Goal: Information Seeking & Learning: Learn about a topic

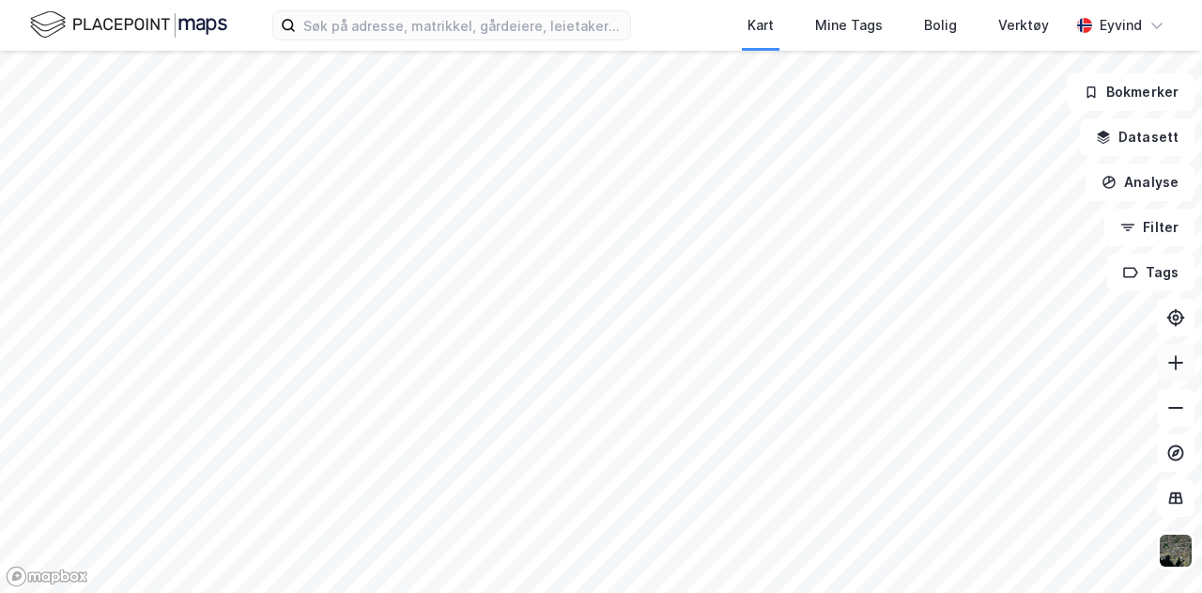
click at [1177, 373] on button at bounding box center [1176, 363] width 38 height 38
click at [1181, 368] on icon at bounding box center [1175, 362] width 19 height 19
click at [1183, 369] on icon at bounding box center [1175, 362] width 19 height 19
click at [1159, 414] on button at bounding box center [1176, 408] width 38 height 38
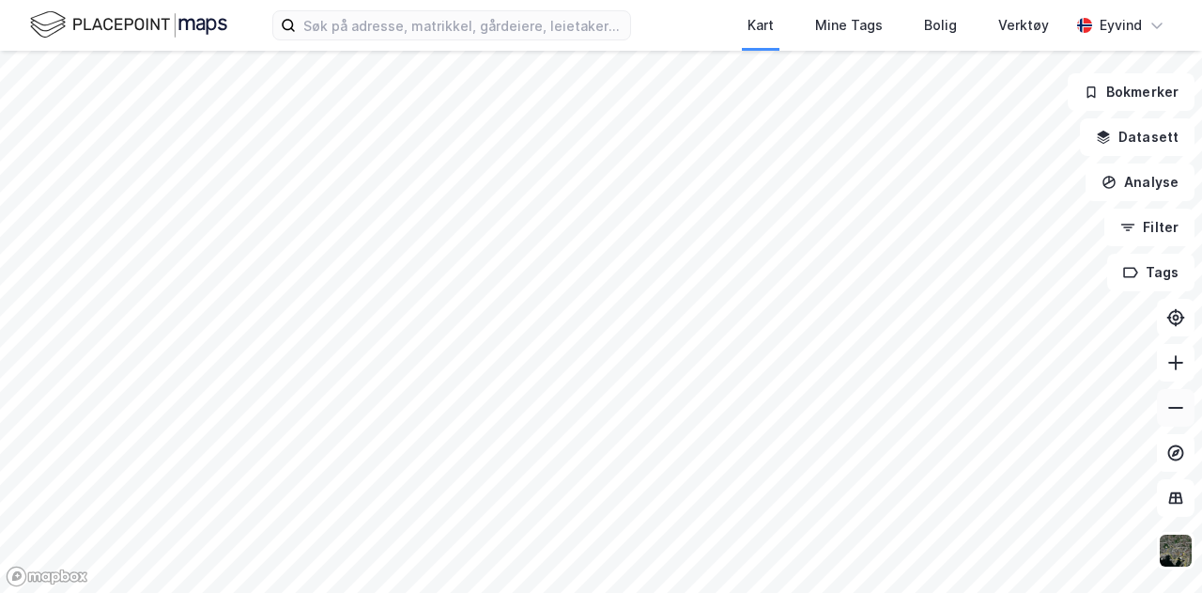
click at [1166, 417] on button at bounding box center [1176, 408] width 38 height 38
click at [1157, 275] on button "Tags" at bounding box center [1150, 273] width 87 height 38
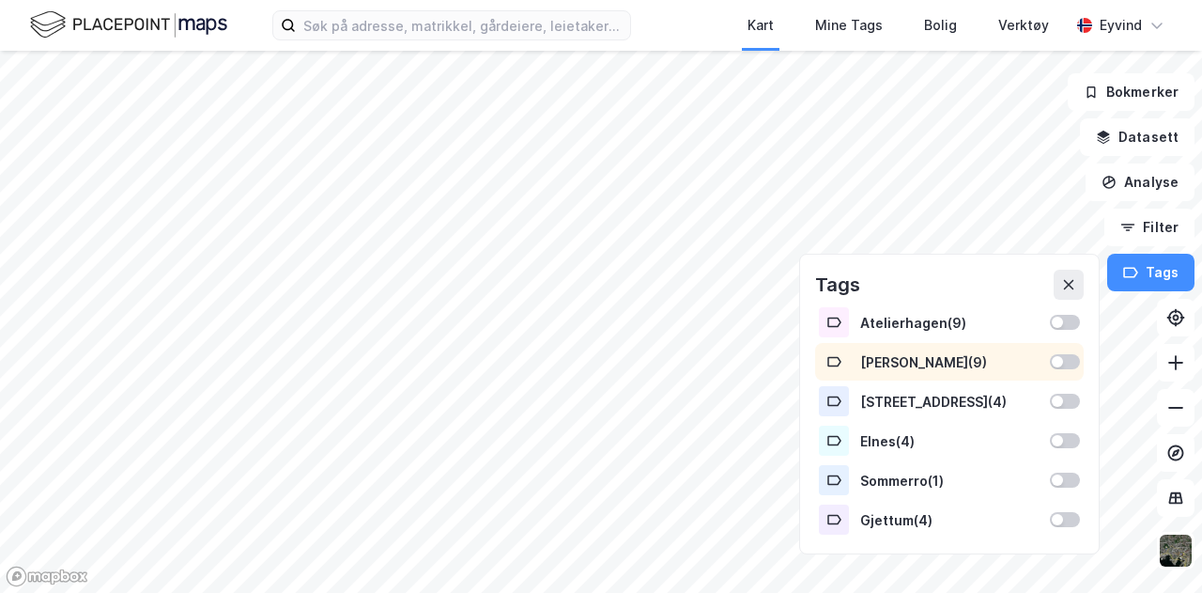
click at [1080, 362] on div at bounding box center [1065, 361] width 30 height 15
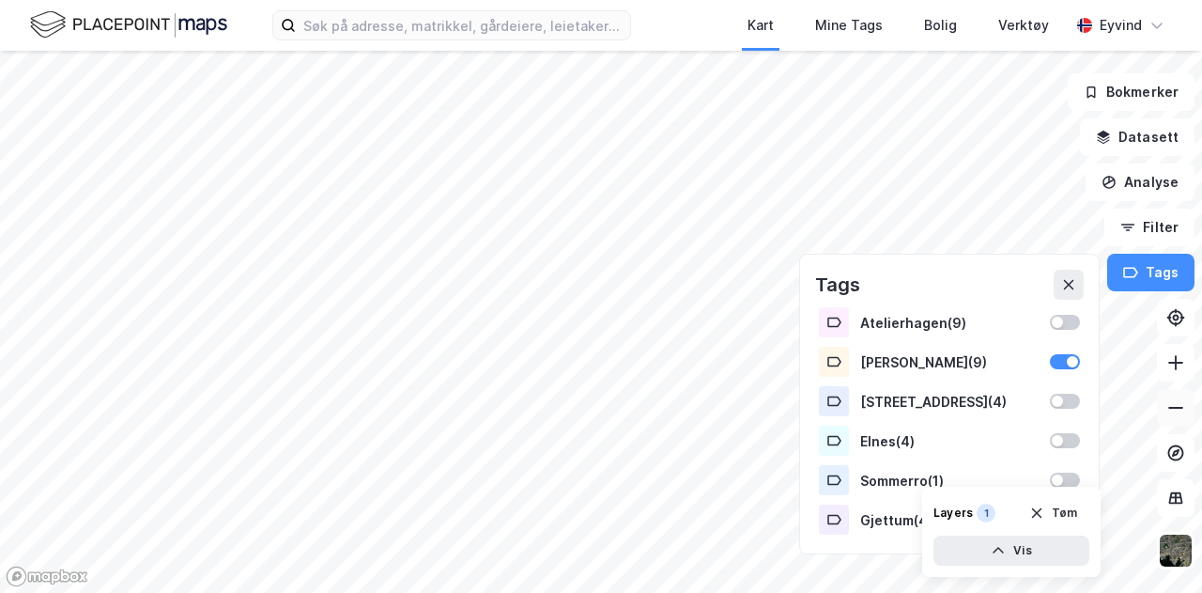
click at [1176, 414] on icon at bounding box center [1175, 407] width 19 height 19
click at [1073, 360] on div at bounding box center [1072, 361] width 11 height 11
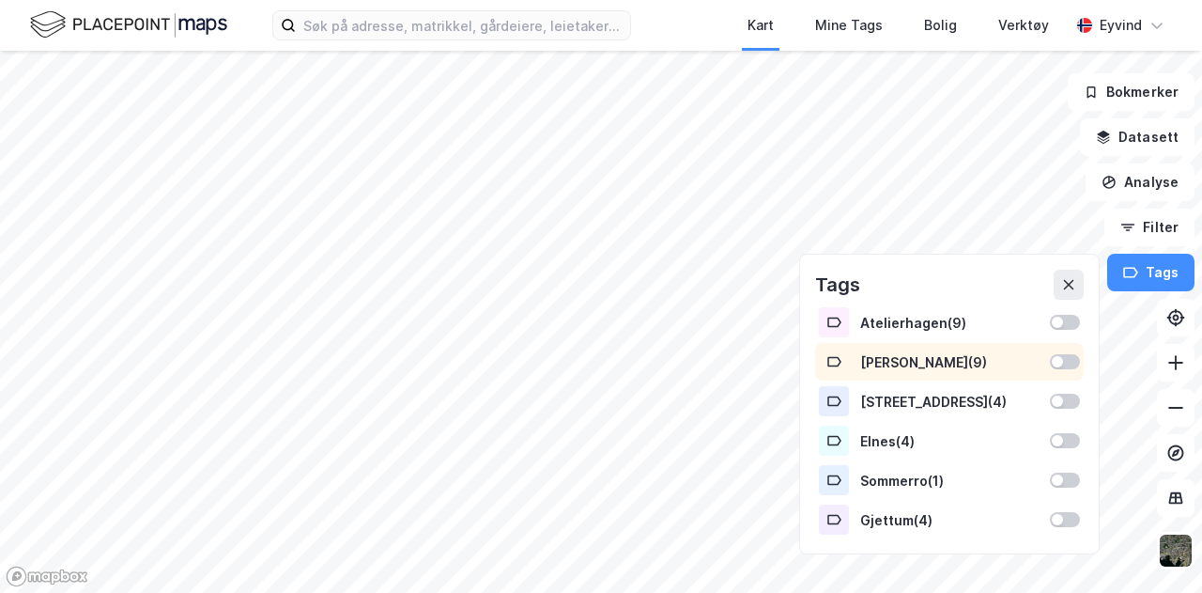
click at [1076, 362] on div at bounding box center [1065, 361] width 30 height 15
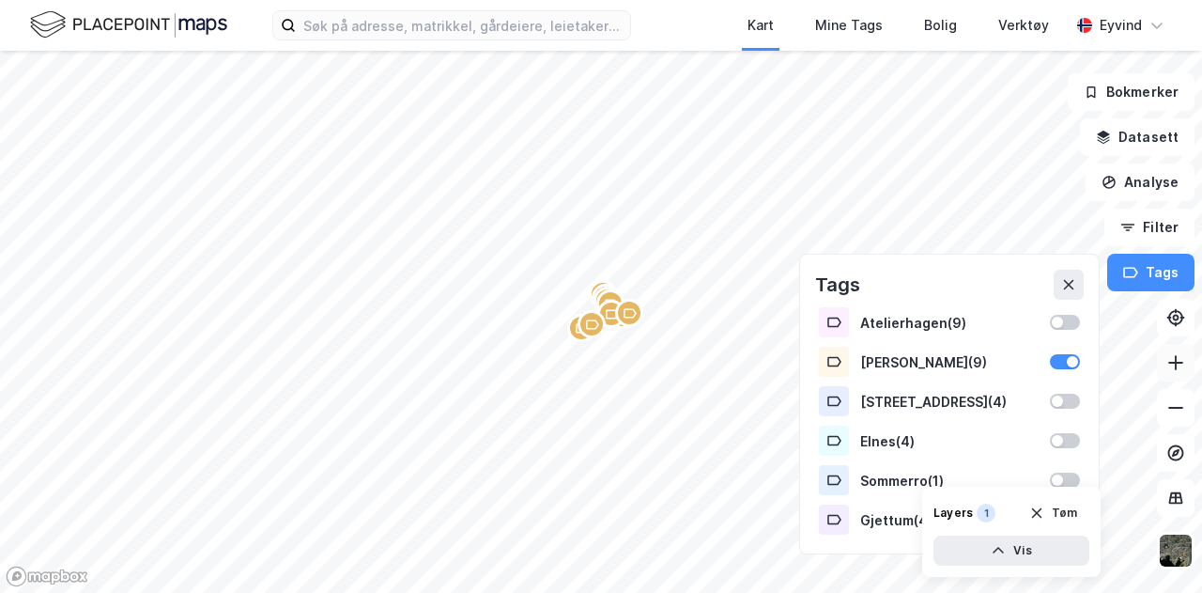
click at [1181, 367] on icon at bounding box center [1175, 362] width 19 height 19
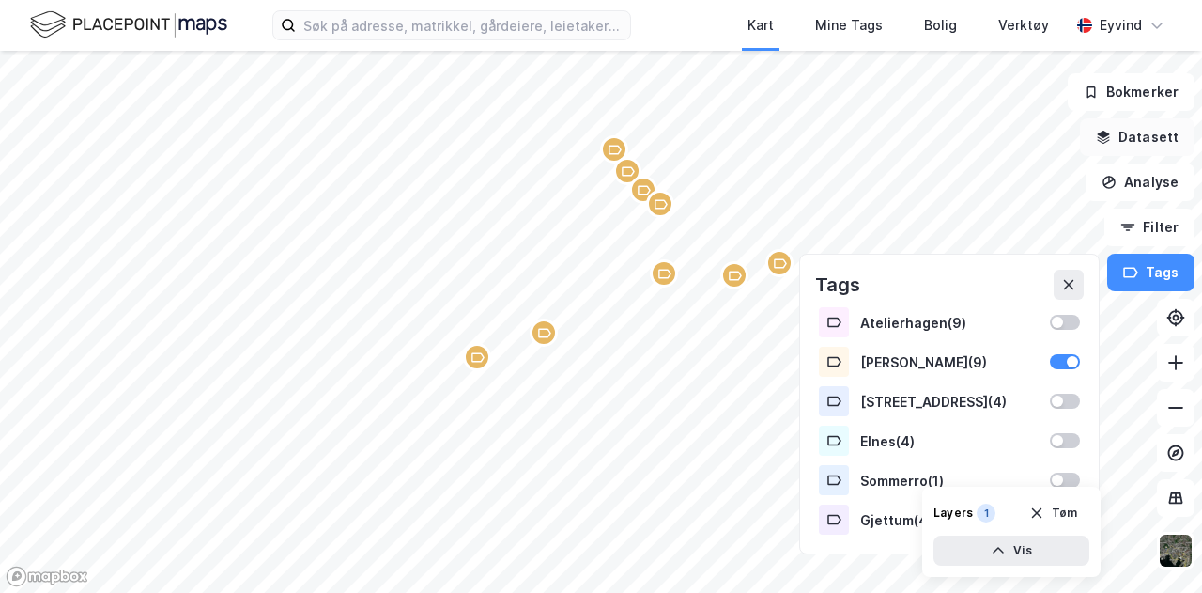
click at [1123, 139] on button "Datasett" at bounding box center [1137, 137] width 115 height 38
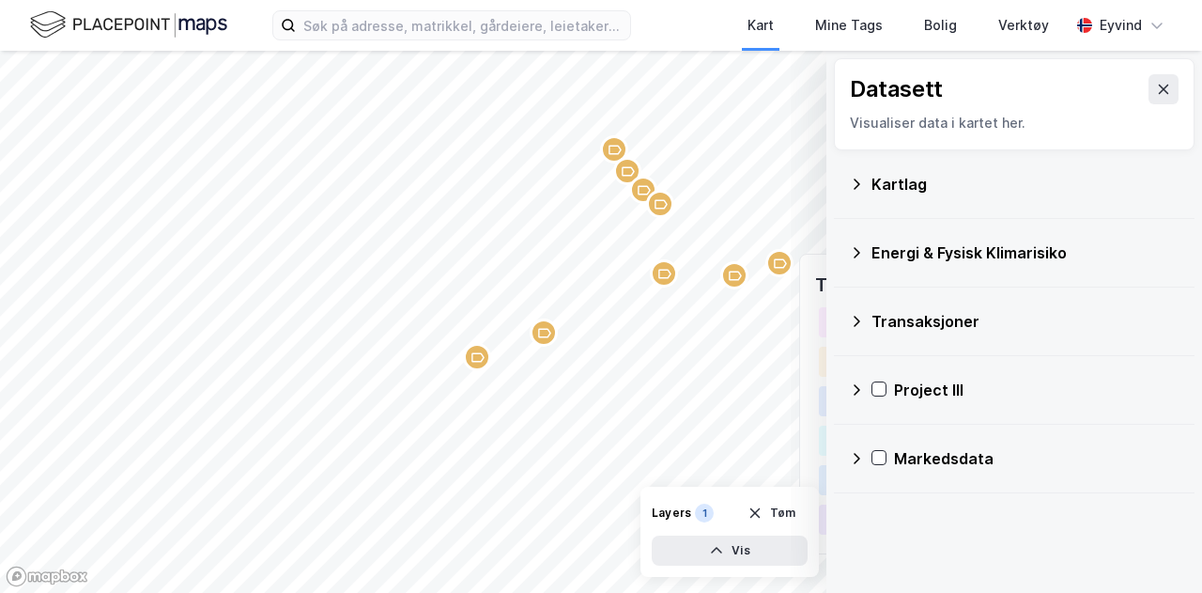
click at [853, 184] on icon at bounding box center [856, 184] width 15 height 15
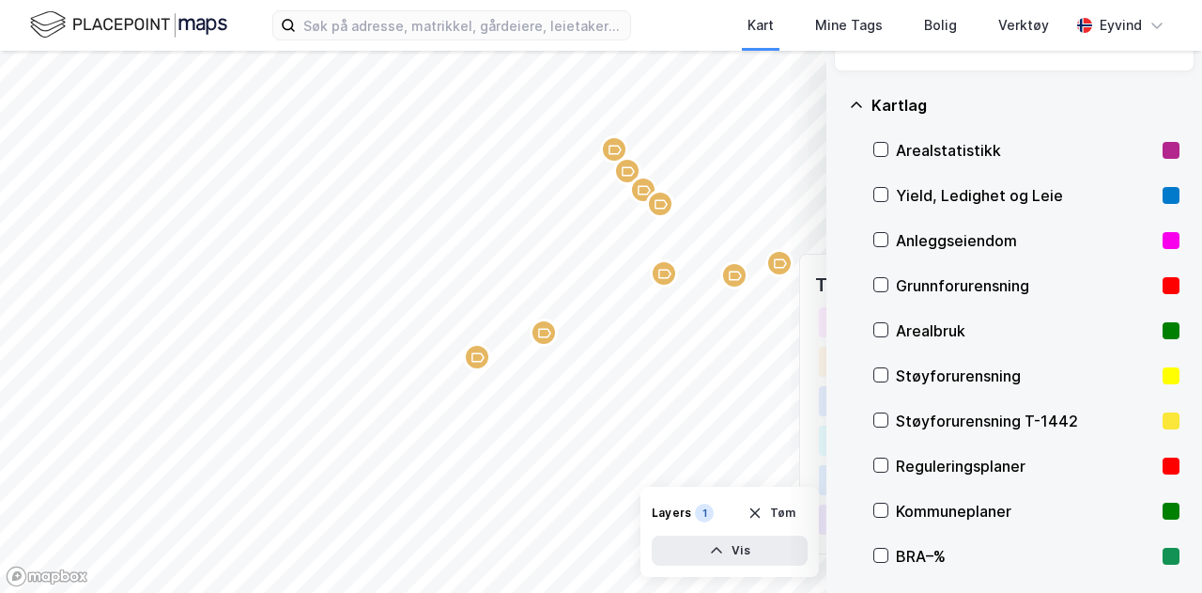
scroll to position [55, 0]
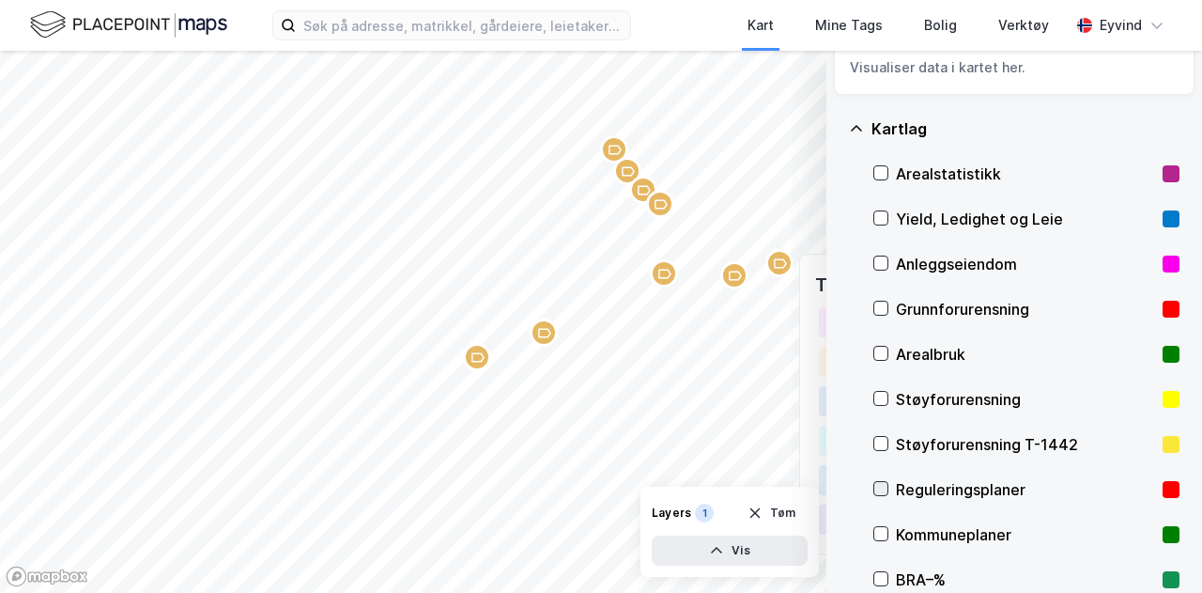
click at [881, 484] on icon at bounding box center [880, 488] width 13 height 13
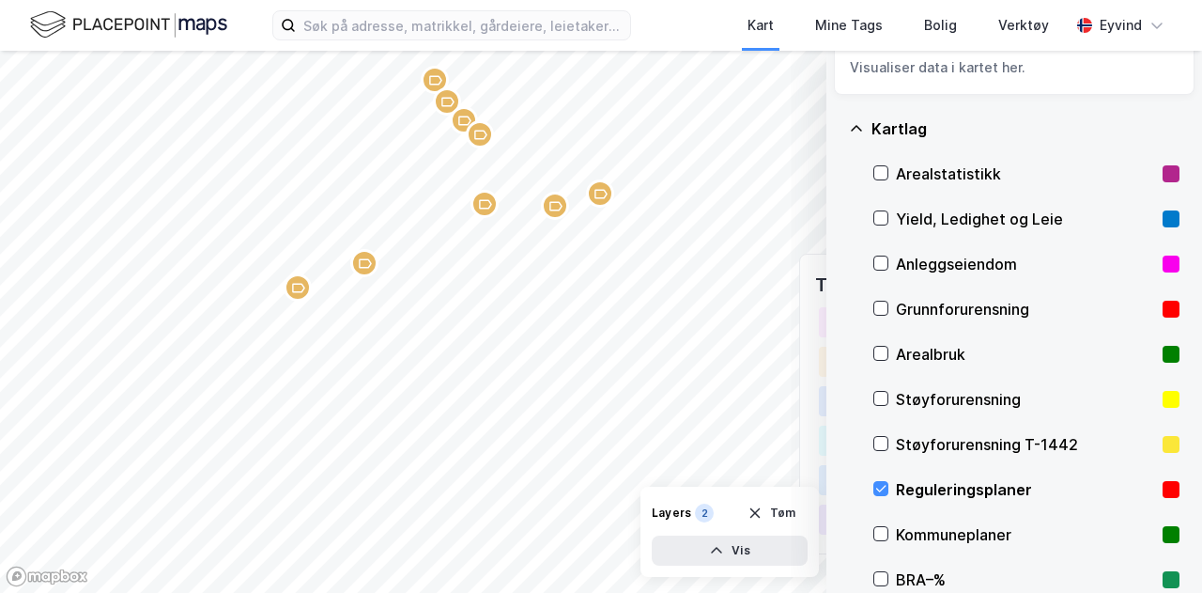
click at [849, 131] on icon at bounding box center [856, 128] width 15 height 15
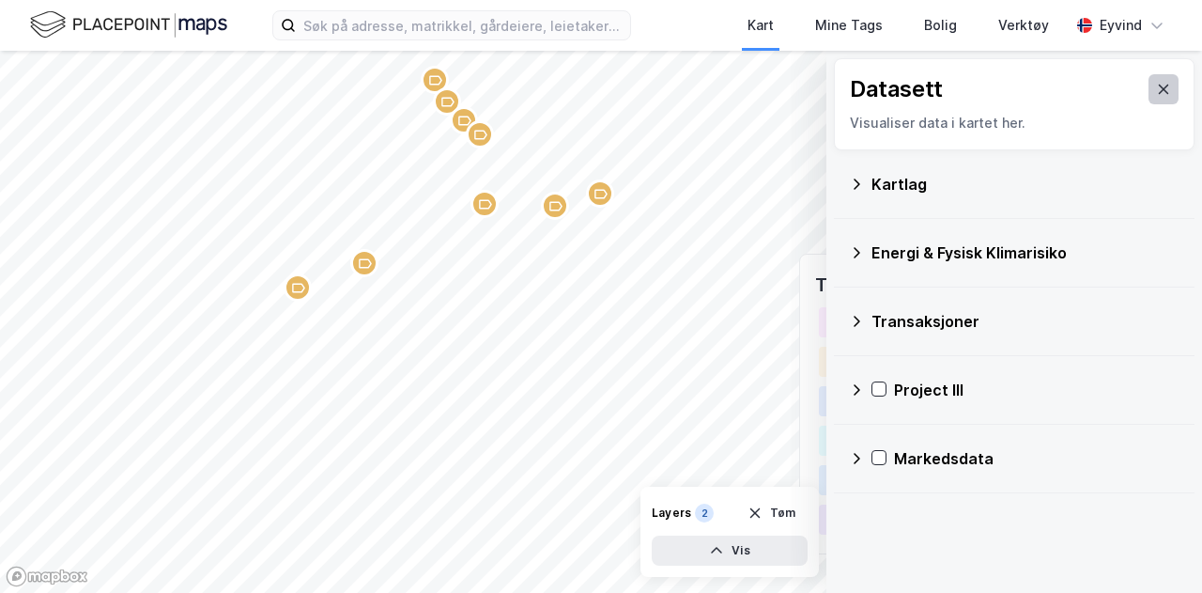
click at [1156, 87] on icon at bounding box center [1163, 89] width 15 height 15
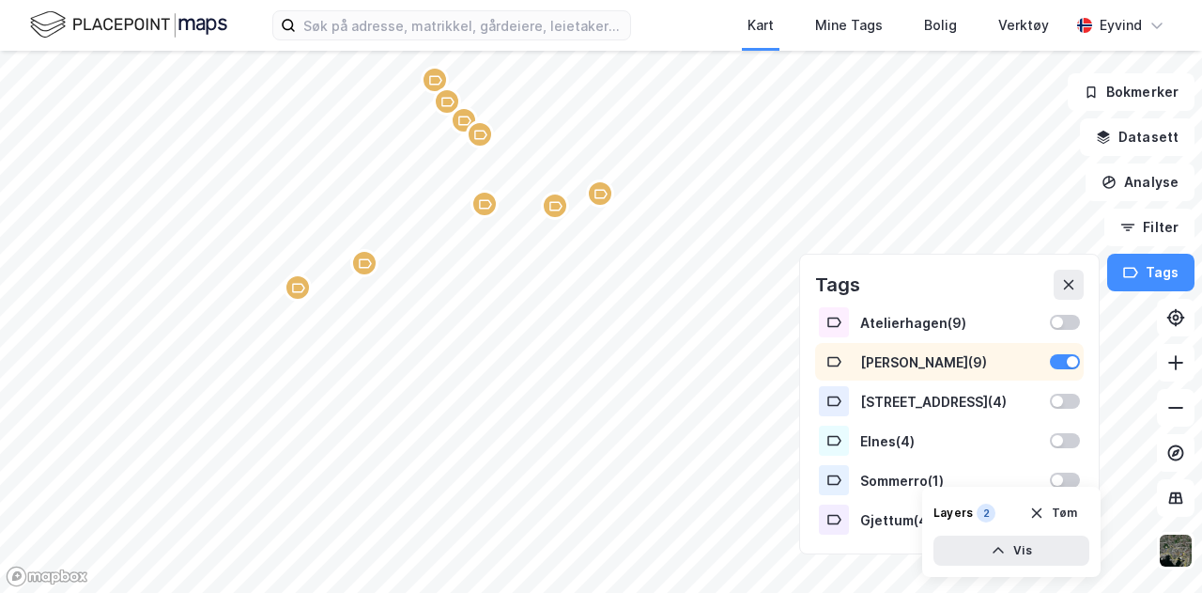
click at [896, 358] on div "Høvik ( 9 )" at bounding box center [949, 362] width 178 height 16
click at [859, 18] on div "Mine Tags" at bounding box center [849, 25] width 68 height 23
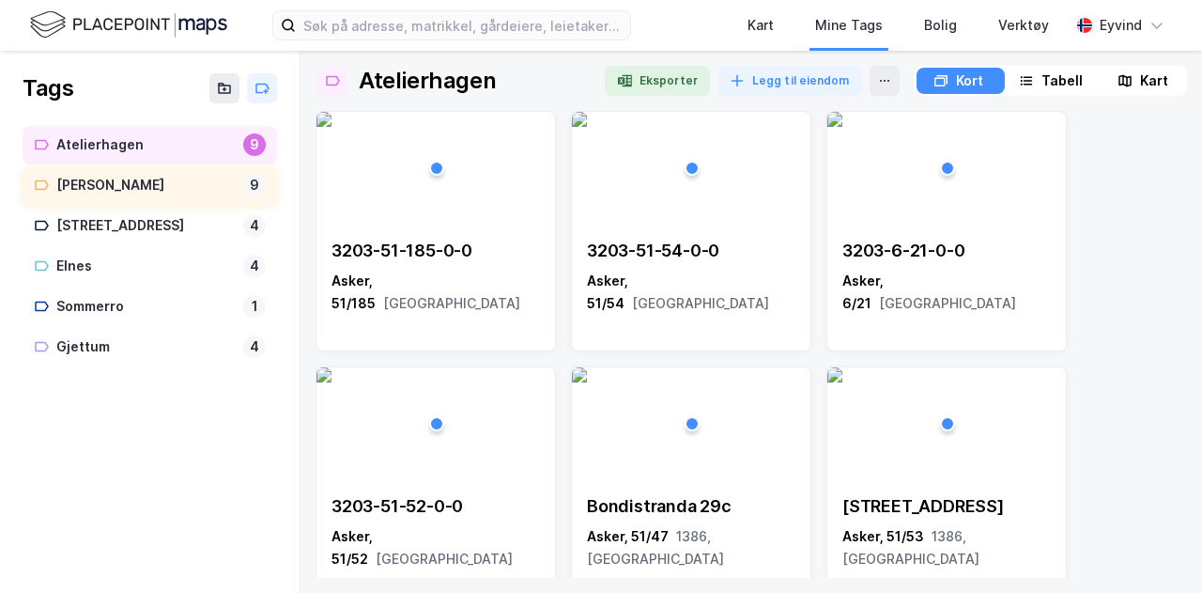
click at [154, 183] on div "[PERSON_NAME]" at bounding box center [145, 185] width 179 height 23
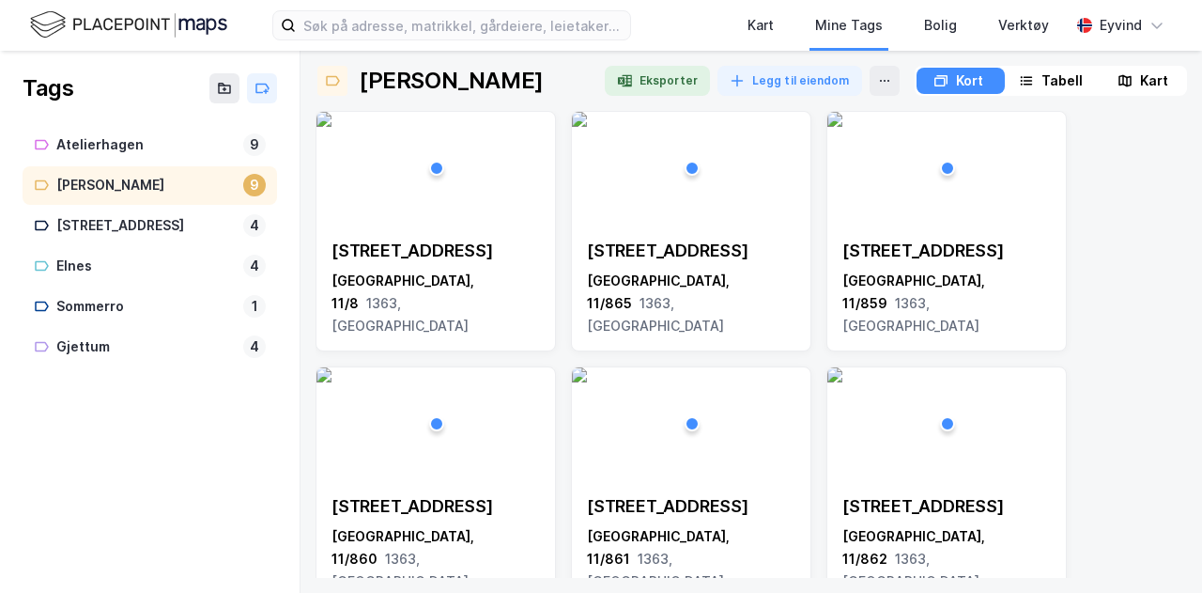
drag, startPoint x: 205, startPoint y: 179, endPoint x: 1130, endPoint y: 78, distance: 930.6
click at [1130, 78] on icon at bounding box center [1129, 81] width 6 height 11
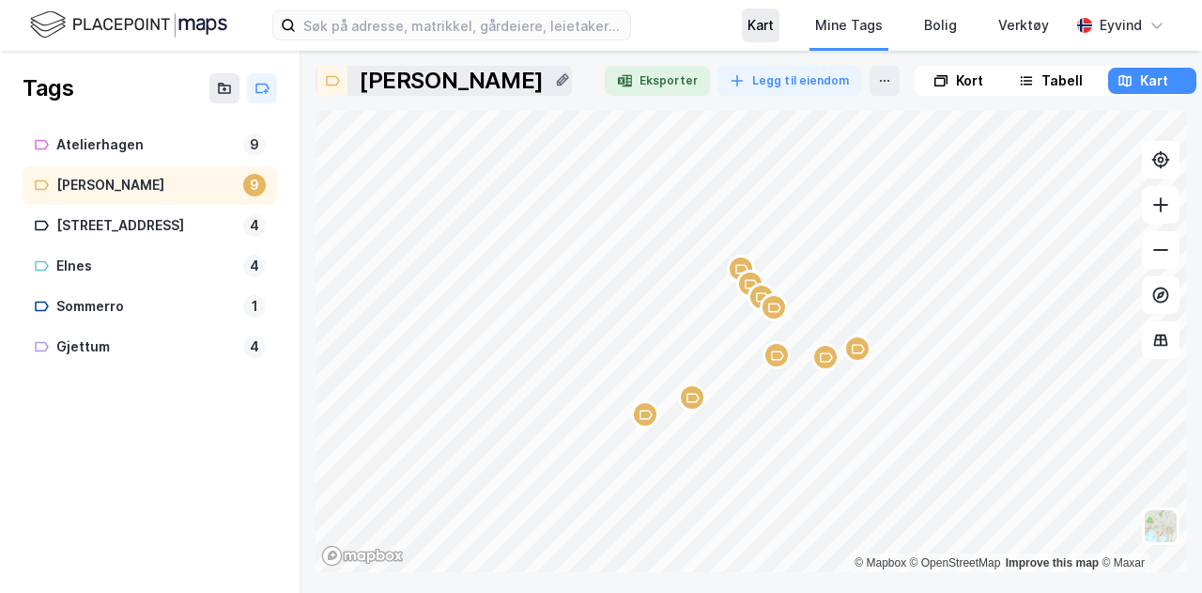
click at [766, 16] on div "Kart" at bounding box center [761, 25] width 26 height 23
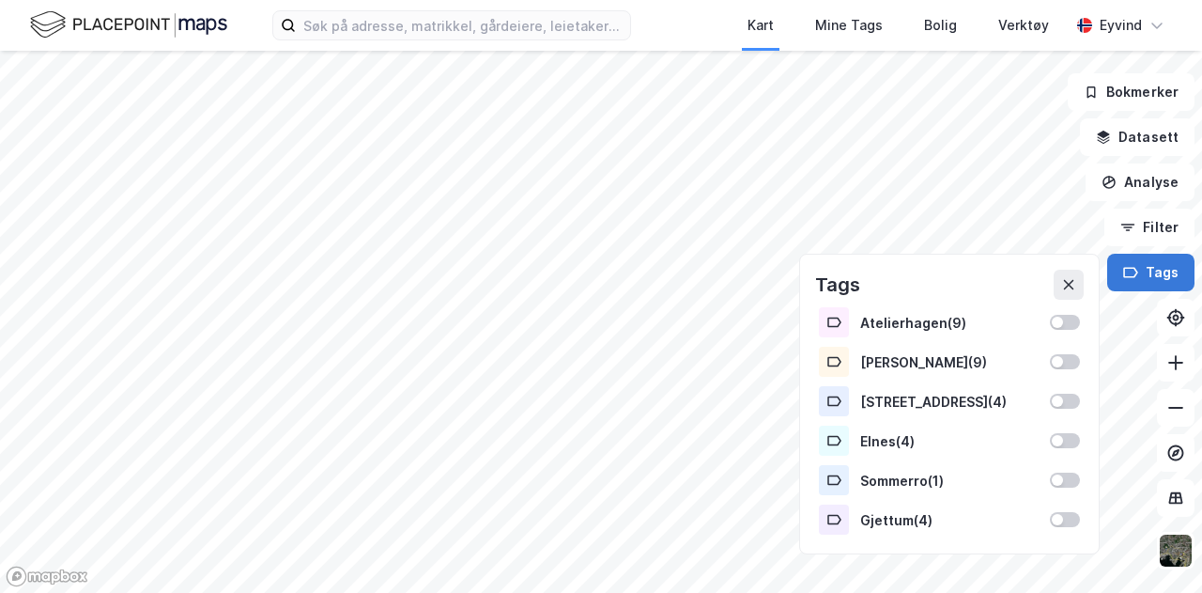
drag, startPoint x: 838, startPoint y: 363, endPoint x: 1151, endPoint y: 279, distance: 324.9
click at [1151, 279] on button "Tags" at bounding box center [1150, 273] width 87 height 38
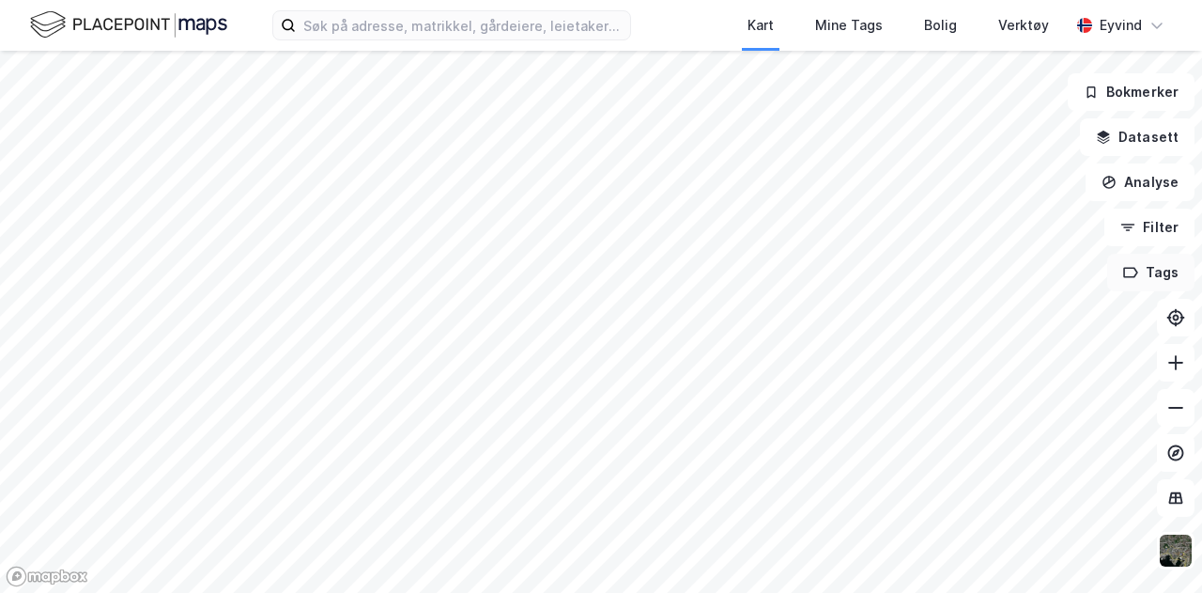
click at [1151, 279] on button "Tags" at bounding box center [1150, 273] width 87 height 38
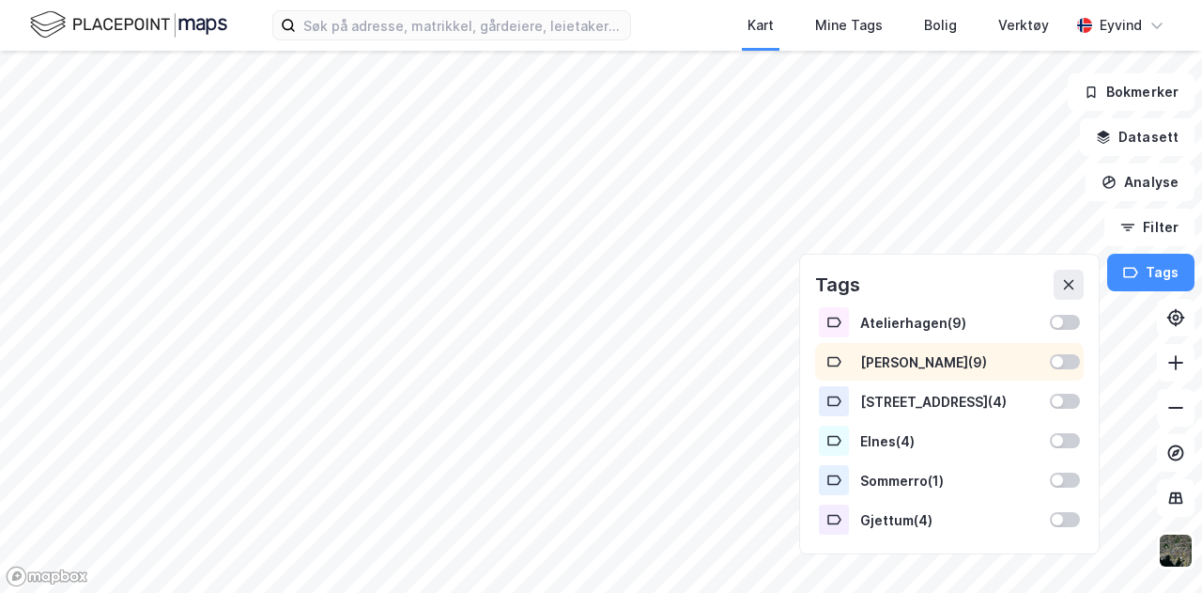
click at [846, 362] on div at bounding box center [834, 362] width 30 height 30
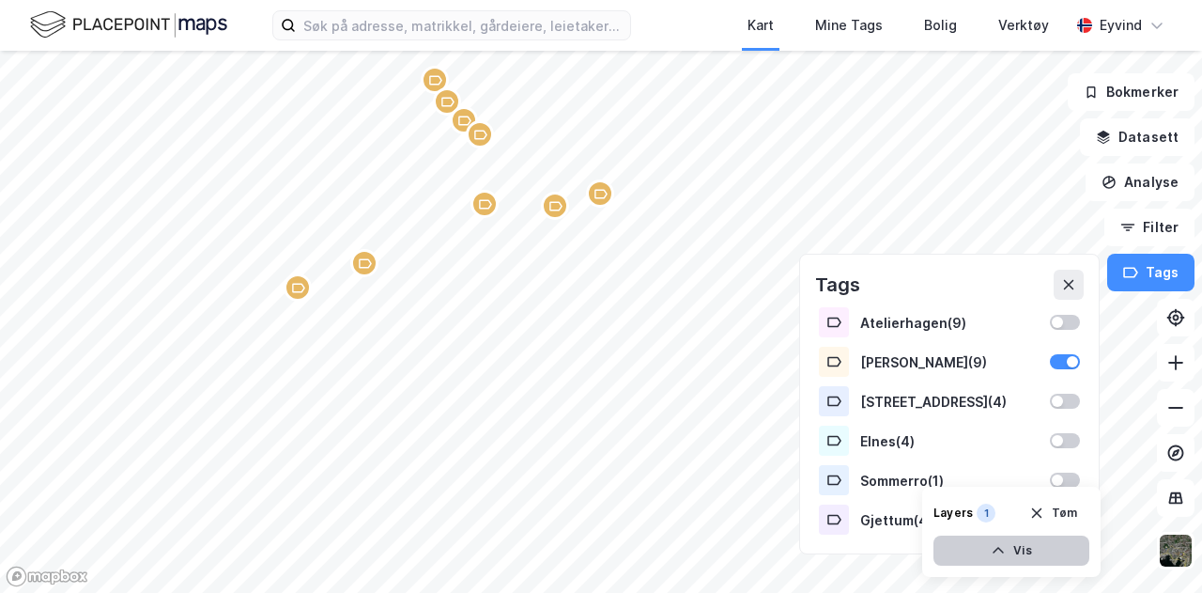
click at [1017, 549] on button "Vis" at bounding box center [1012, 550] width 156 height 30
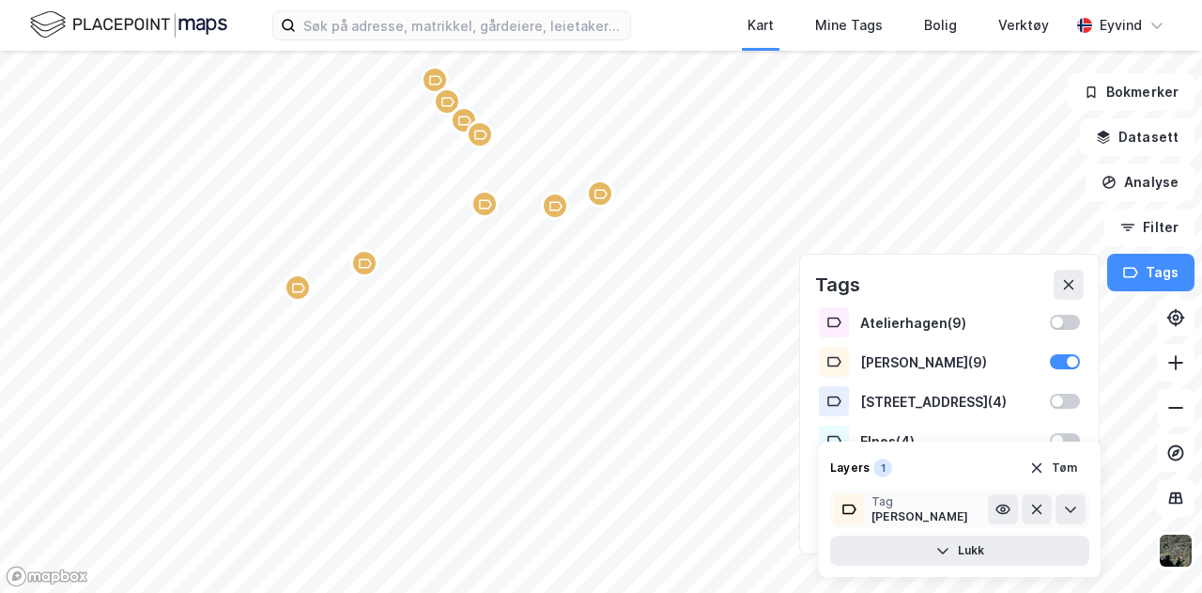
click at [870, 508] on div "Tag [PERSON_NAME]" at bounding box center [911, 509] width 154 height 30
click at [922, 516] on div "Tag [PERSON_NAME]" at bounding box center [911, 509] width 154 height 30
click at [1074, 508] on icon at bounding box center [1070, 509] width 15 height 15
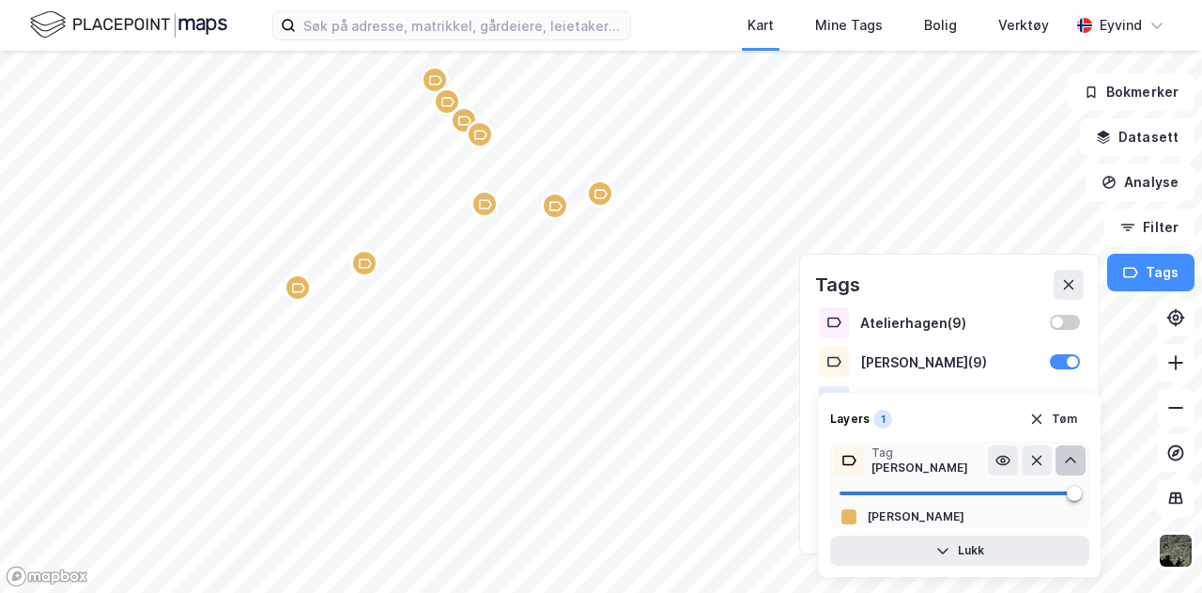
click at [888, 522] on div "[PERSON_NAME]" at bounding box center [917, 516] width 98 height 15
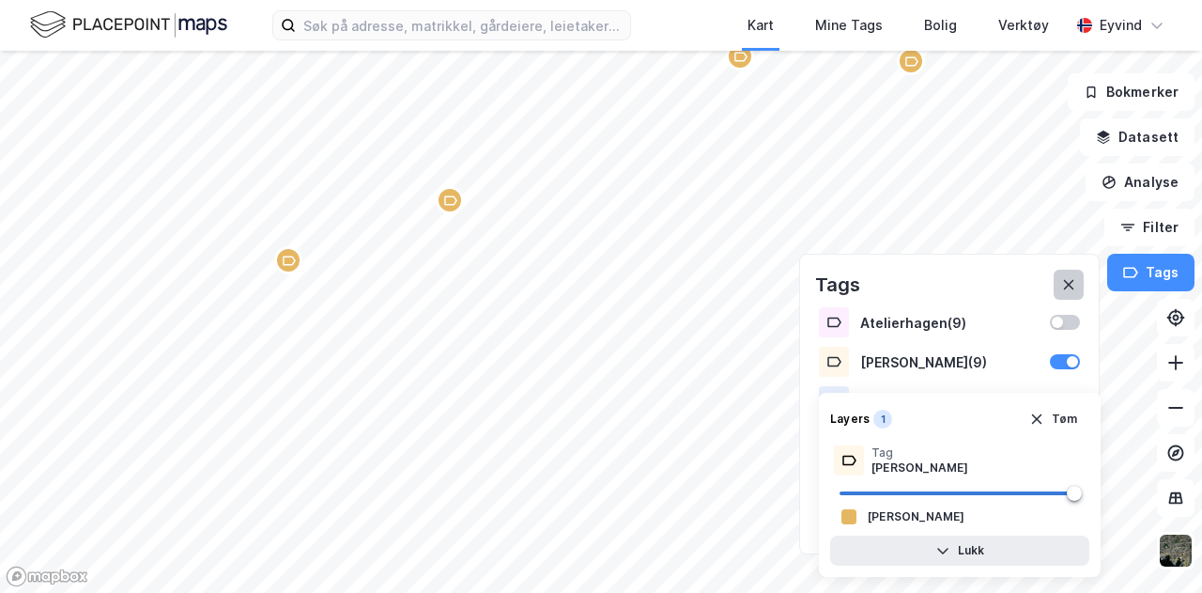
click at [1067, 297] on button at bounding box center [1069, 285] width 30 height 30
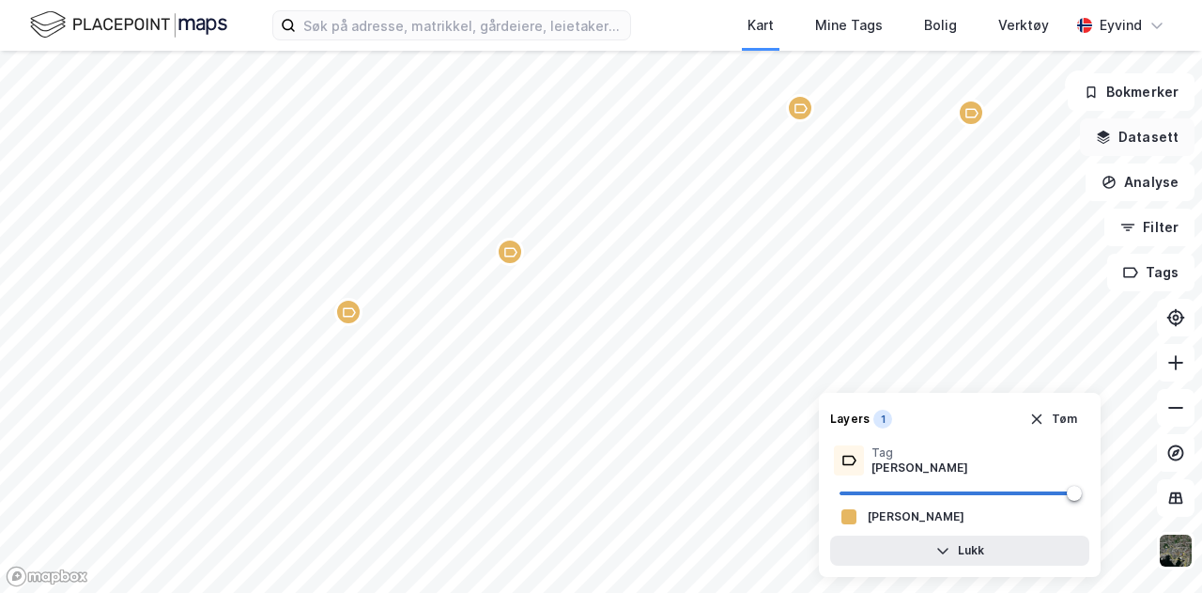
click at [1123, 138] on button "Datasett" at bounding box center [1137, 137] width 115 height 38
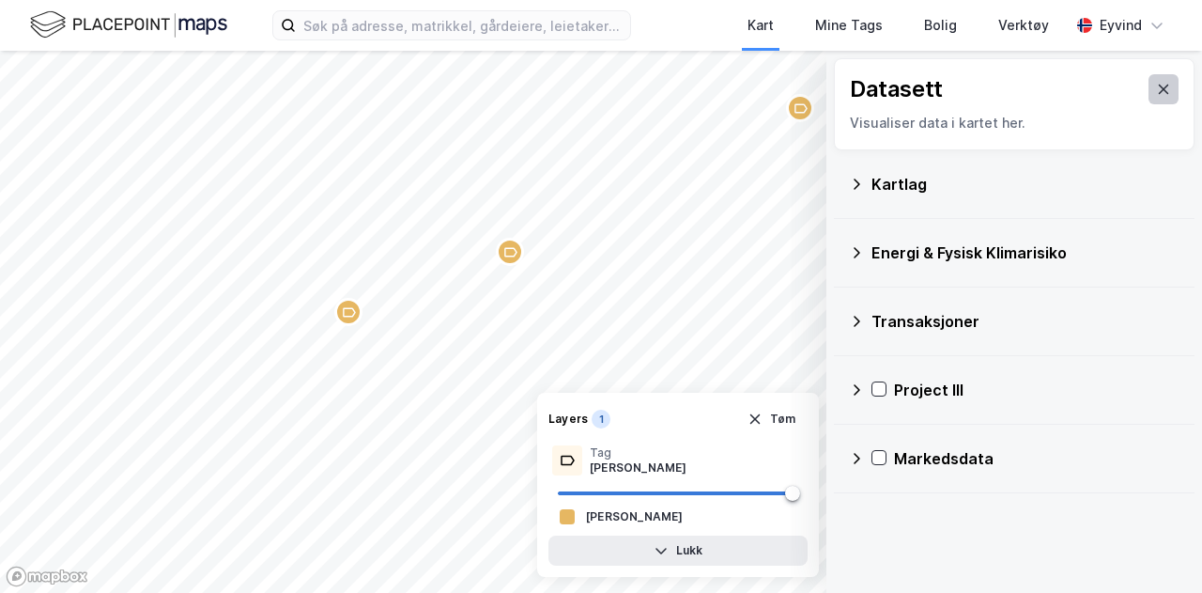
click at [1159, 85] on icon at bounding box center [1164, 89] width 10 height 9
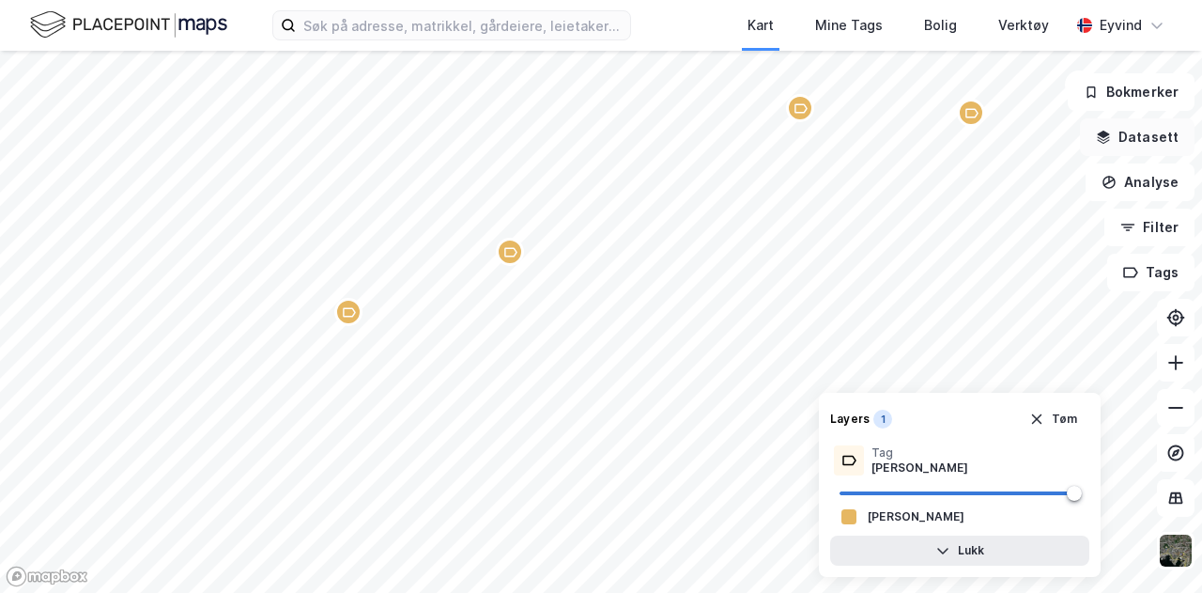
click at [1157, 138] on button "Datasett" at bounding box center [1137, 137] width 115 height 38
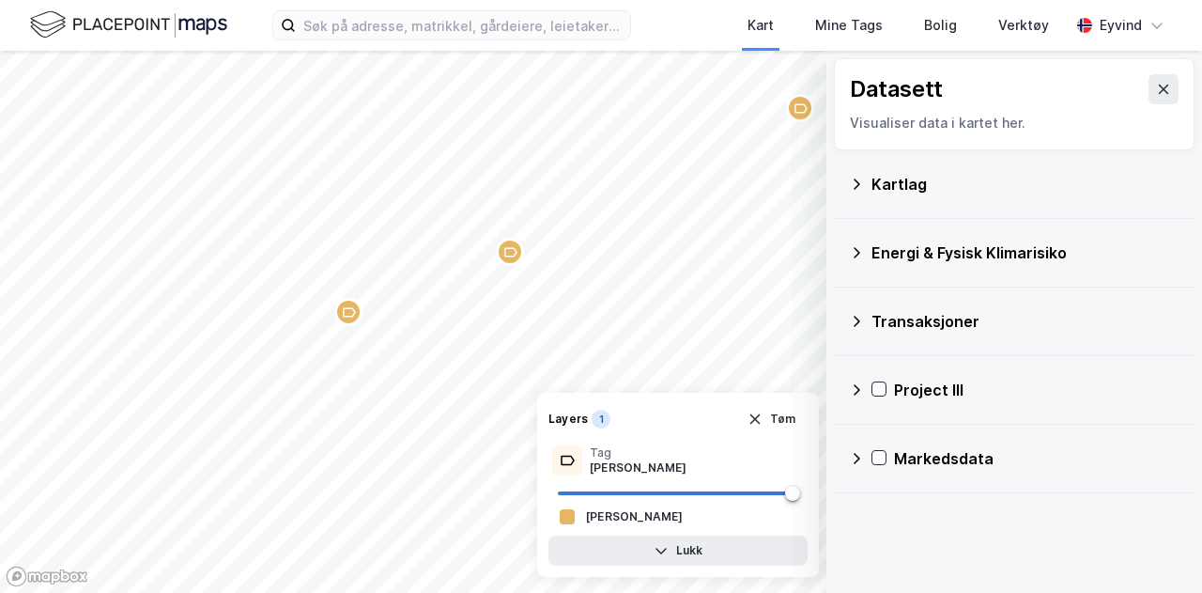
click at [855, 177] on icon at bounding box center [856, 184] width 15 height 15
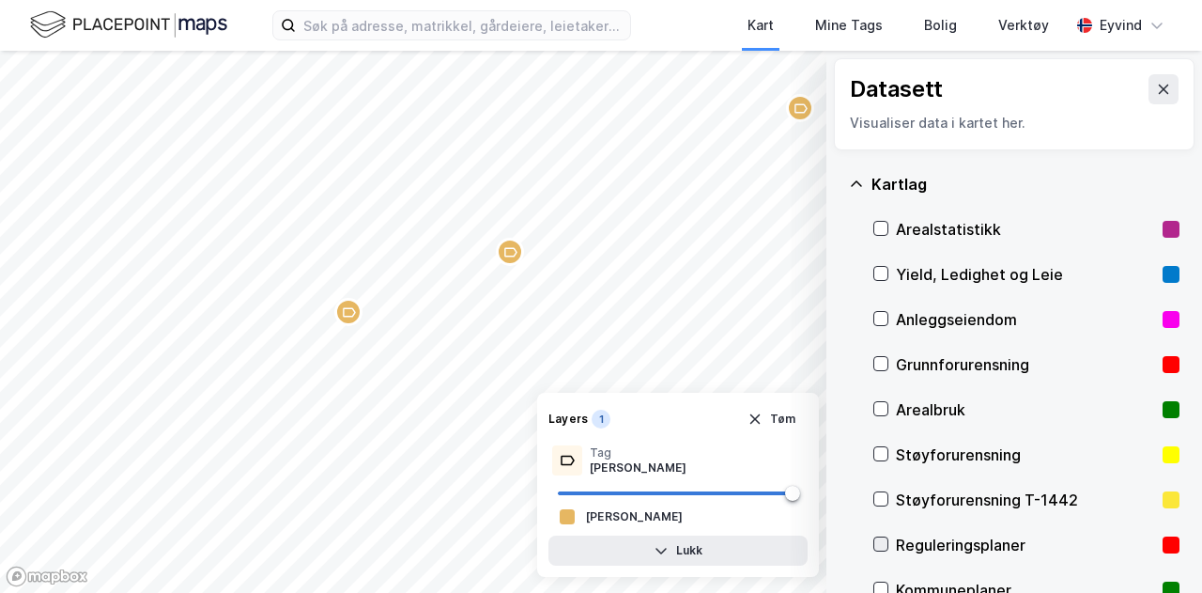
click at [883, 542] on icon at bounding box center [880, 543] width 13 height 13
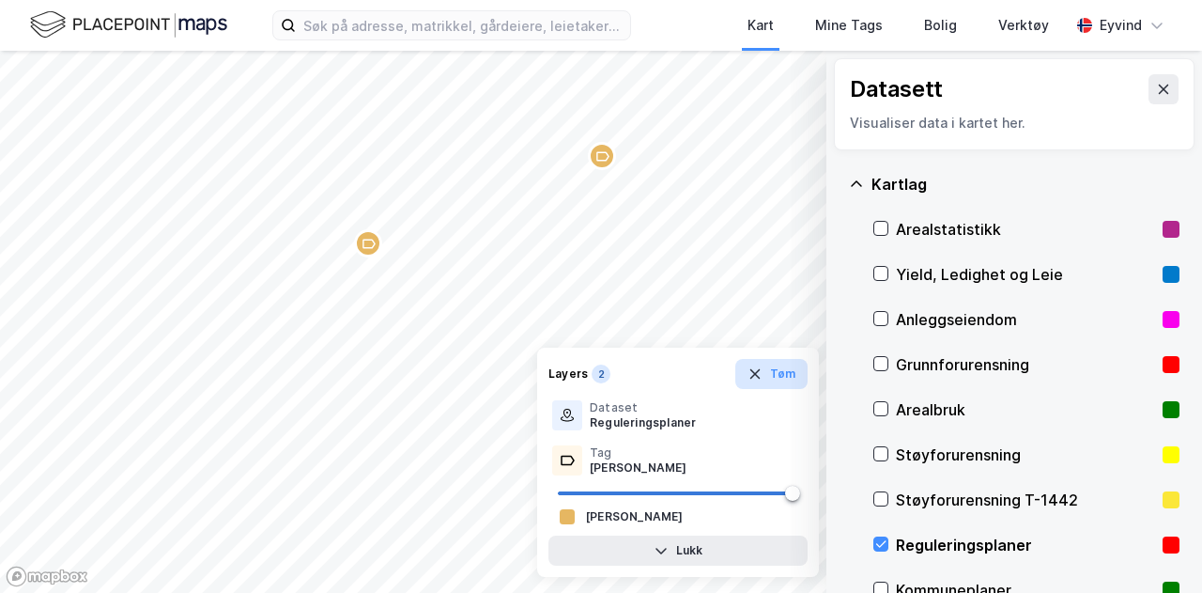
click at [753, 367] on icon "button" at bounding box center [755, 373] width 15 height 15
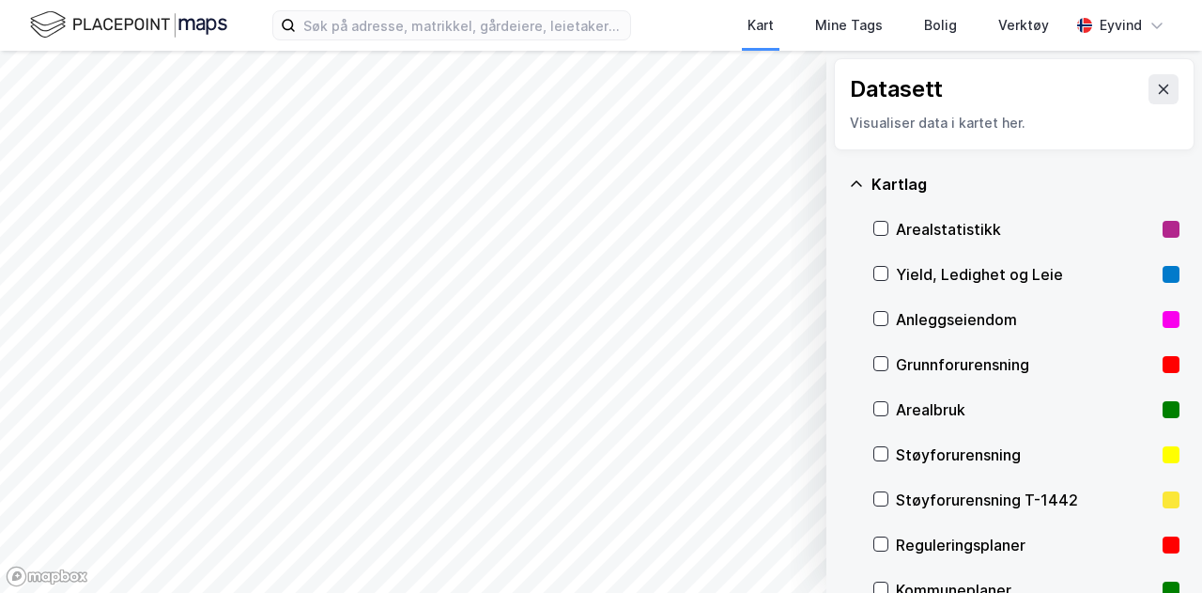
click at [892, 532] on div "Reguleringsplaner" at bounding box center [1026, 544] width 306 height 45
click at [1156, 84] on icon at bounding box center [1163, 89] width 15 height 15
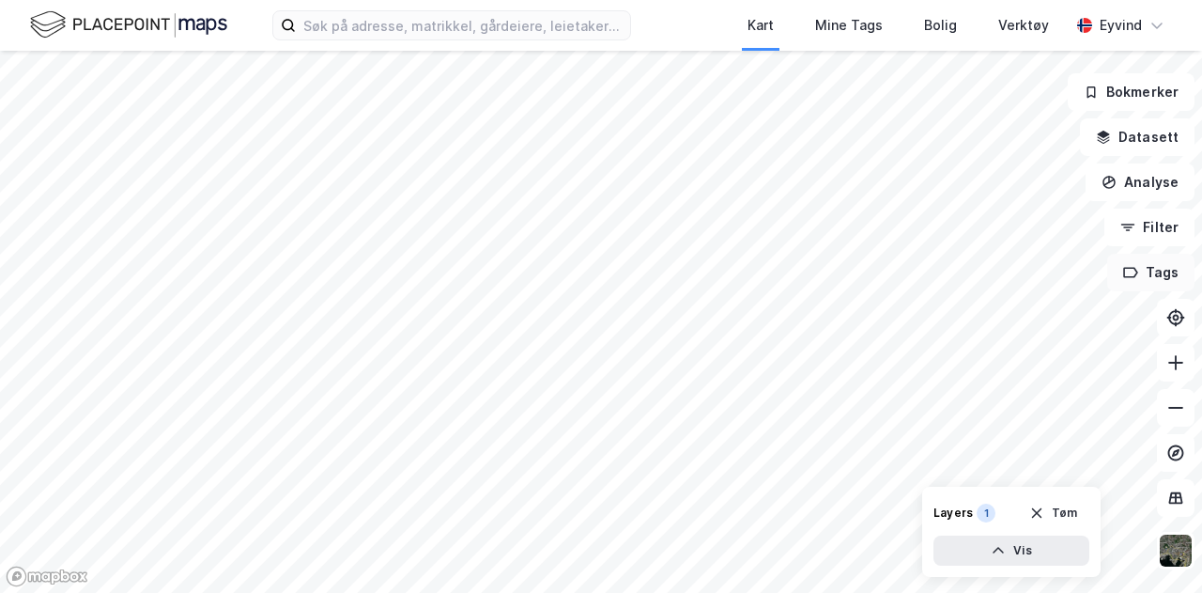
click at [1150, 275] on button "Tags" at bounding box center [1150, 273] width 87 height 38
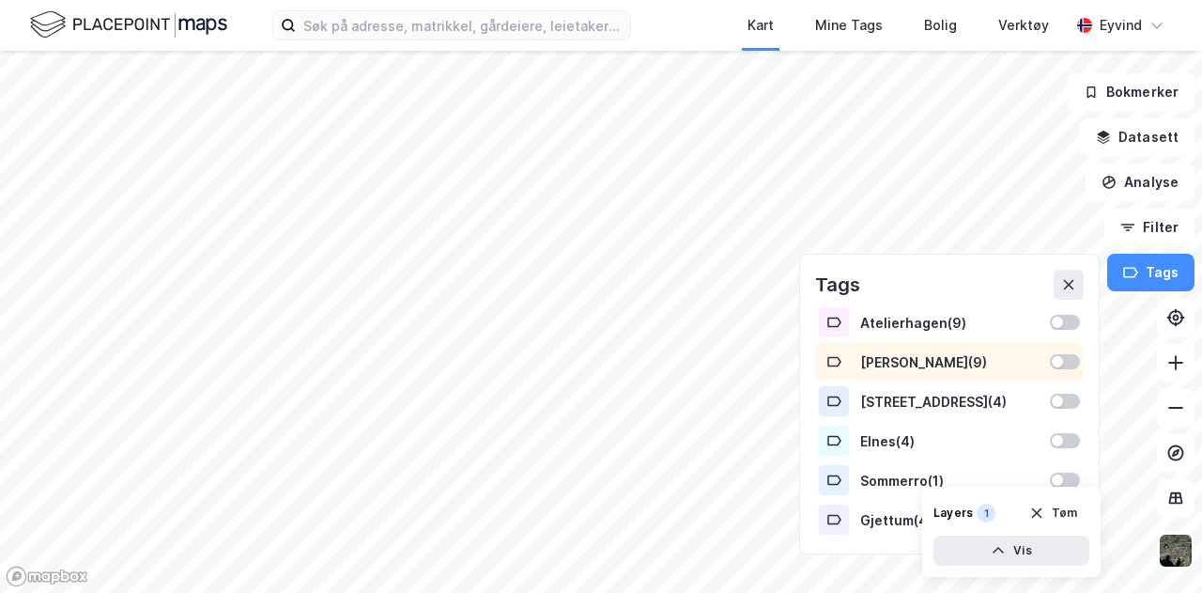
click at [1071, 363] on div at bounding box center [1065, 361] width 30 height 15
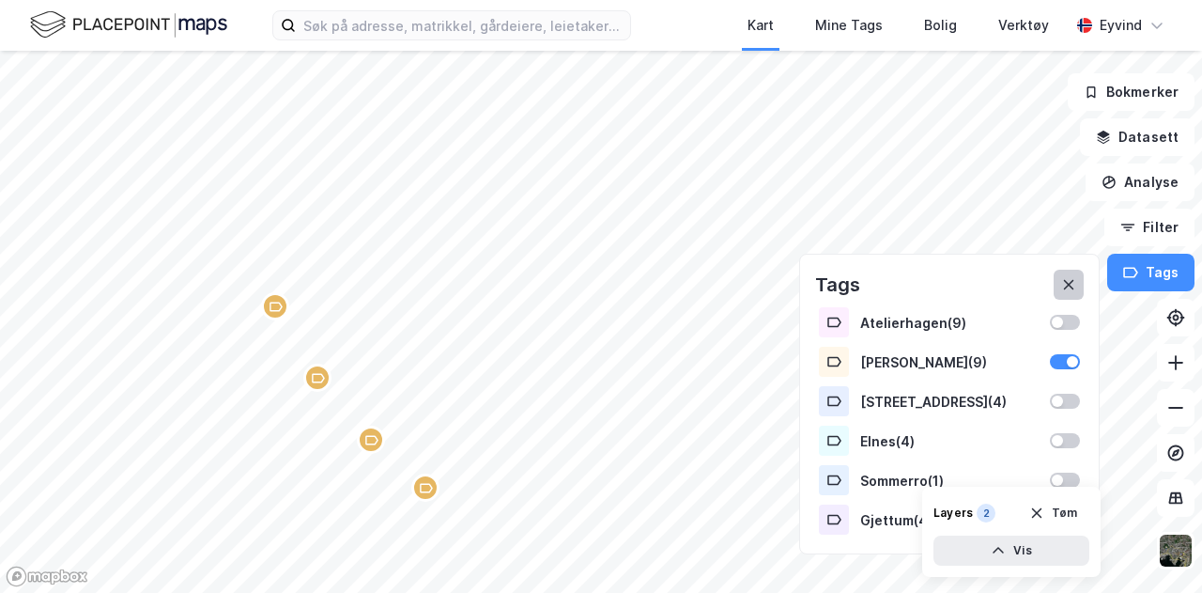
click at [1069, 281] on icon at bounding box center [1068, 285] width 10 height 10
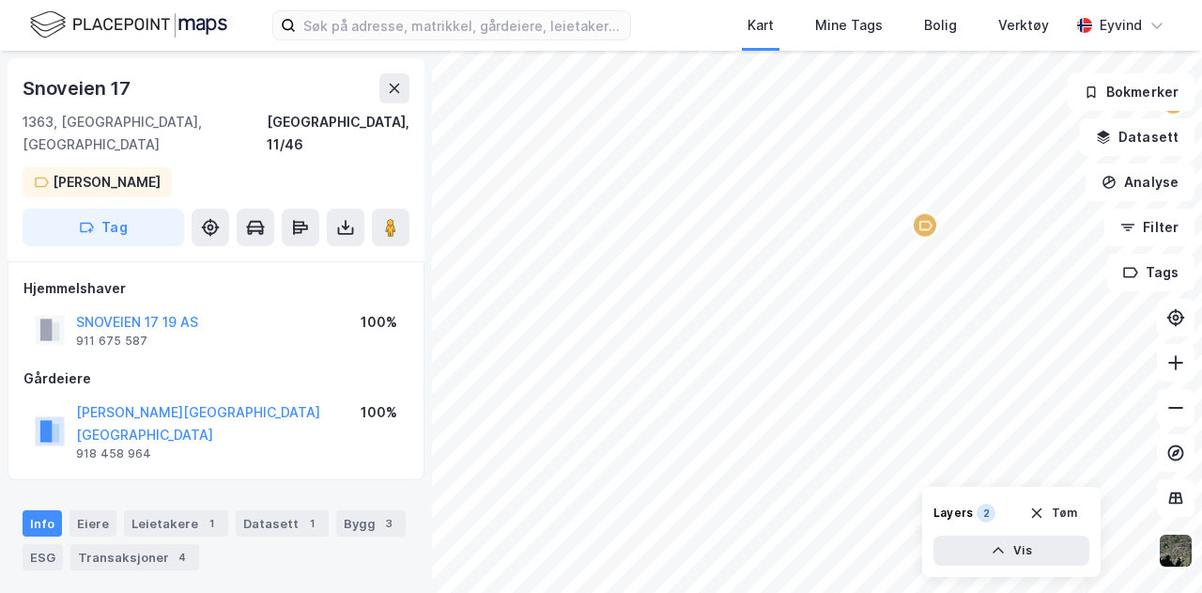
drag, startPoint x: 587, startPoint y: 379, endPoint x: 911, endPoint y: 211, distance: 365.0
click at [911, 211] on div "Map marker" at bounding box center [925, 225] width 28 height 28
click at [1178, 403] on icon at bounding box center [1175, 407] width 19 height 19
click at [1157, 132] on button "Datasett" at bounding box center [1137, 137] width 115 height 38
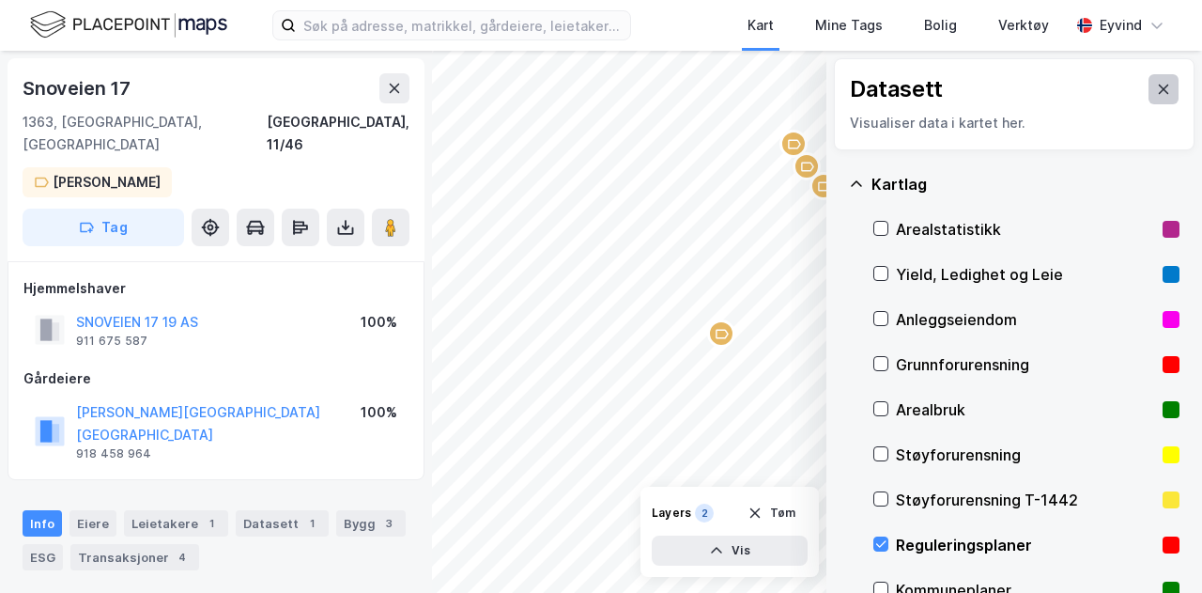
click at [1159, 87] on button at bounding box center [1164, 89] width 30 height 30
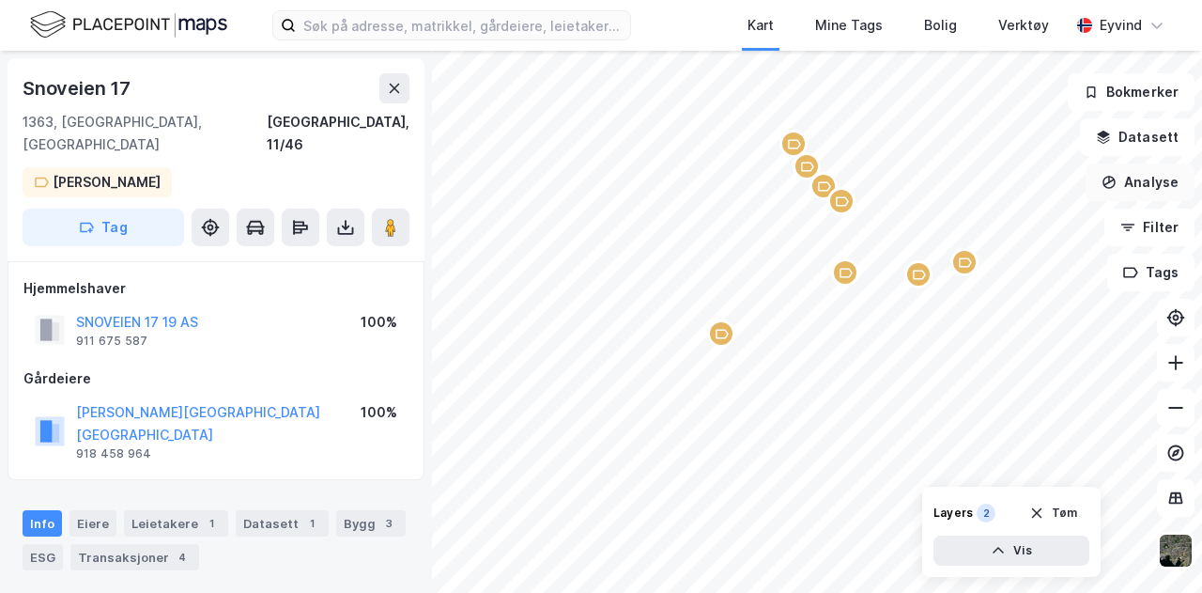
click at [1148, 185] on button "Analyse" at bounding box center [1140, 182] width 109 height 38
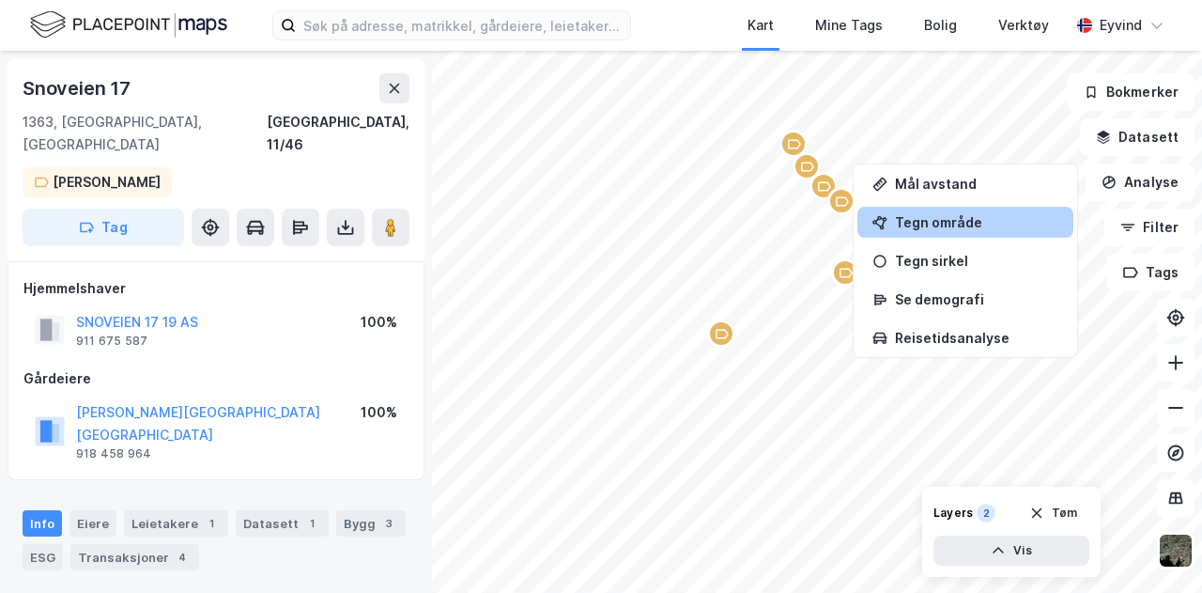
click at [964, 221] on div "Tegn område" at bounding box center [976, 222] width 163 height 16
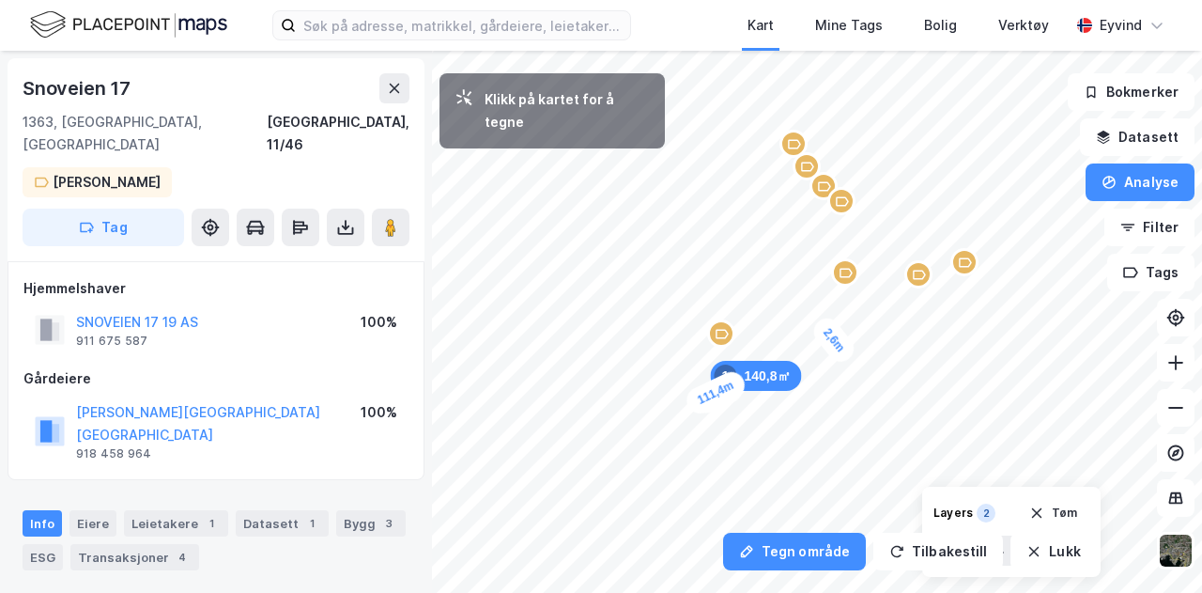
click at [832, 338] on div "2,6m" at bounding box center [834, 340] width 51 height 54
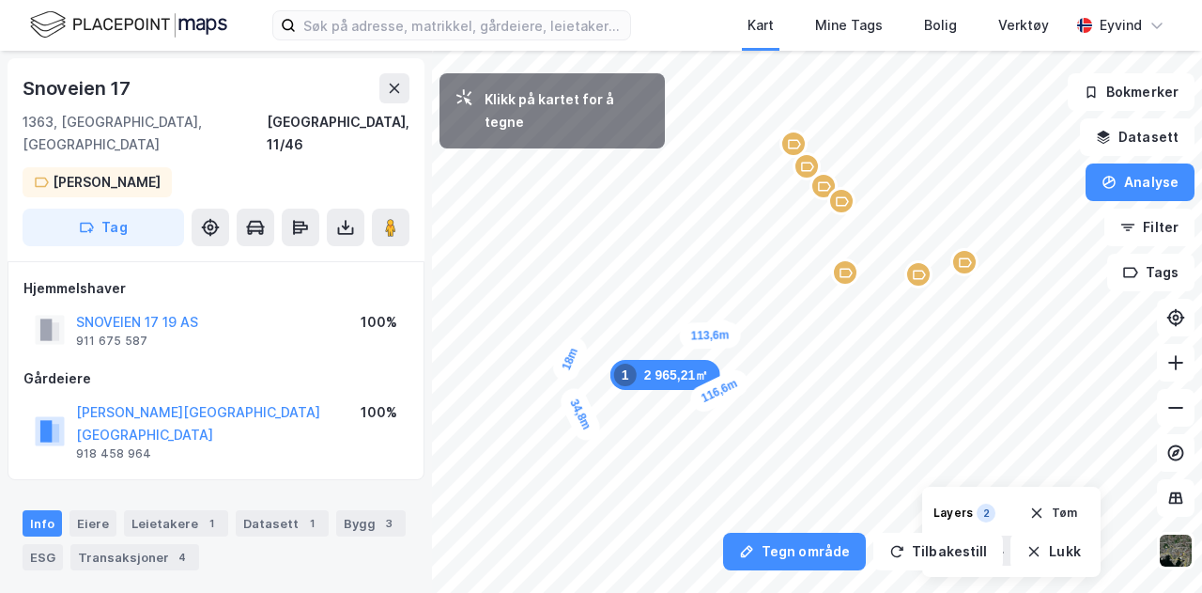
click at [579, 339] on div "18m" at bounding box center [569, 358] width 41 height 52
click at [616, 305] on div "22,1m" at bounding box center [596, 321] width 57 height 57
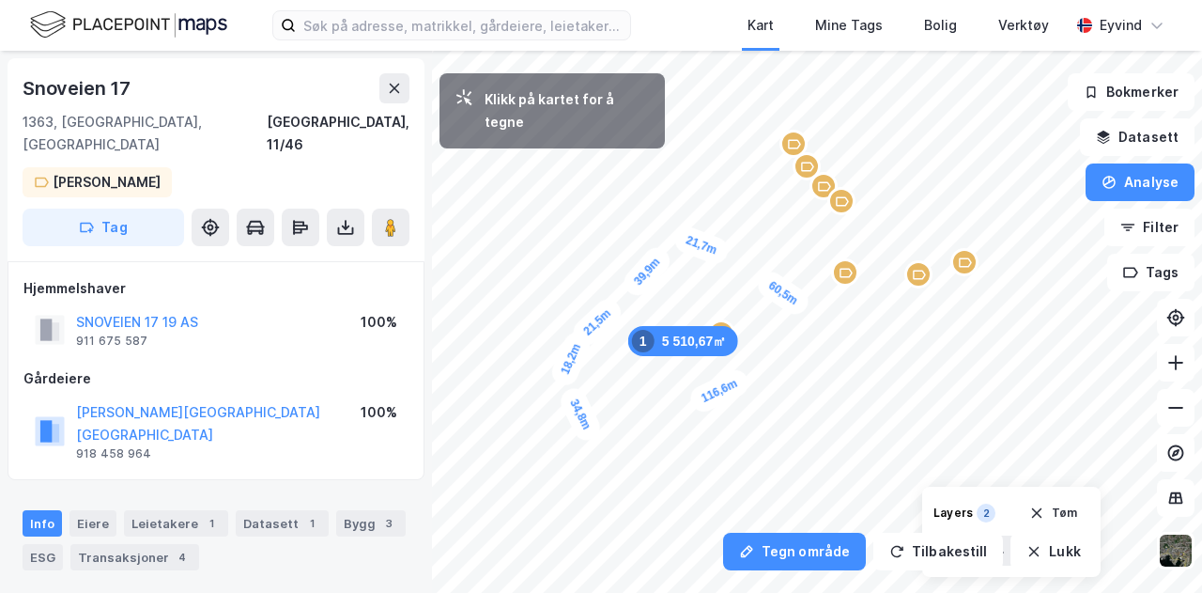
click at [725, 255] on div "21,7m" at bounding box center [701, 246] width 60 height 44
click at [742, 296] on div "18,8m" at bounding box center [733, 276] width 44 height 60
click at [823, 298] on div "17,3m" at bounding box center [833, 316] width 50 height 60
